Goal: Transaction & Acquisition: Purchase product/service

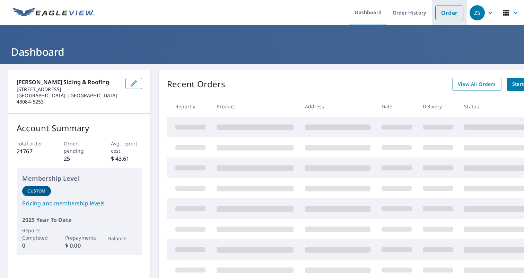
click at [453, 17] on link "Order" at bounding box center [450, 13] width 28 height 15
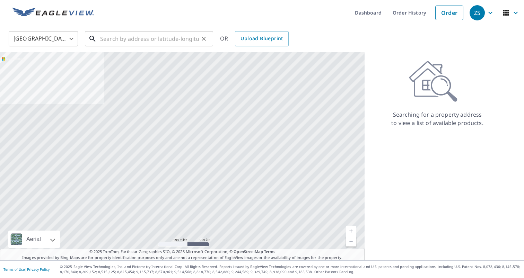
click at [167, 37] on input "text" at bounding box center [149, 38] width 99 height 19
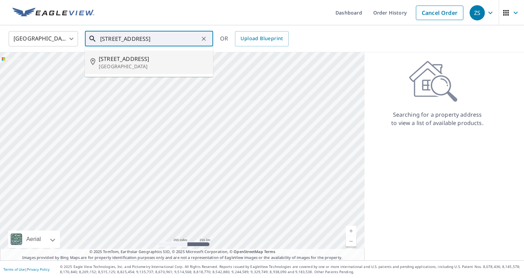
click at [142, 60] on span "[STREET_ADDRESS]" at bounding box center [153, 59] width 109 height 8
type input "[STREET_ADDRESS]"
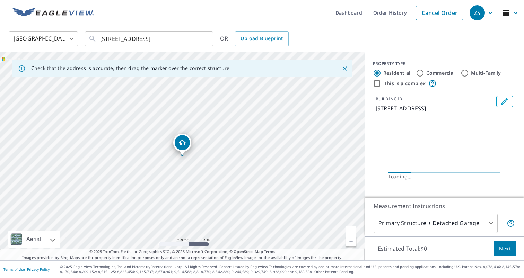
click at [346, 231] on body "ZS ZS Dashboard Order History Cancel Order ZS [GEOGRAPHIC_DATA] [GEOGRAPHIC_DAT…" at bounding box center [262, 139] width 524 height 278
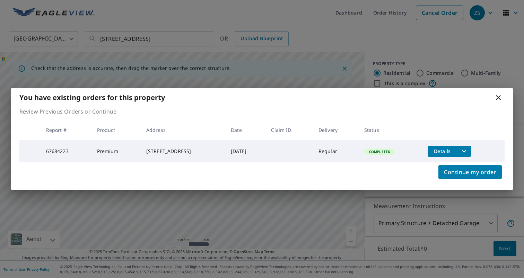
click at [346, 231] on div "You have existing orders for this property Review Previous Orders or Continue R…" at bounding box center [262, 139] width 524 height 278
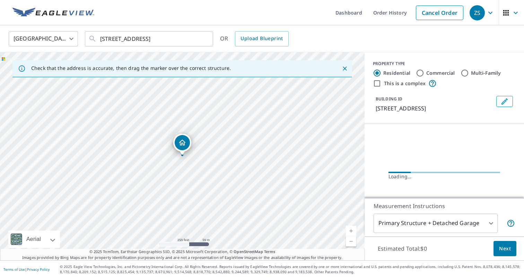
click at [351, 232] on link "Current Level 17, Zoom In" at bounding box center [351, 231] width 10 height 10
click at [351, 232] on link "Current Level 17.70003902516785, Zoom In" at bounding box center [351, 231] width 10 height 10
